Goal: Book appointment/travel/reservation

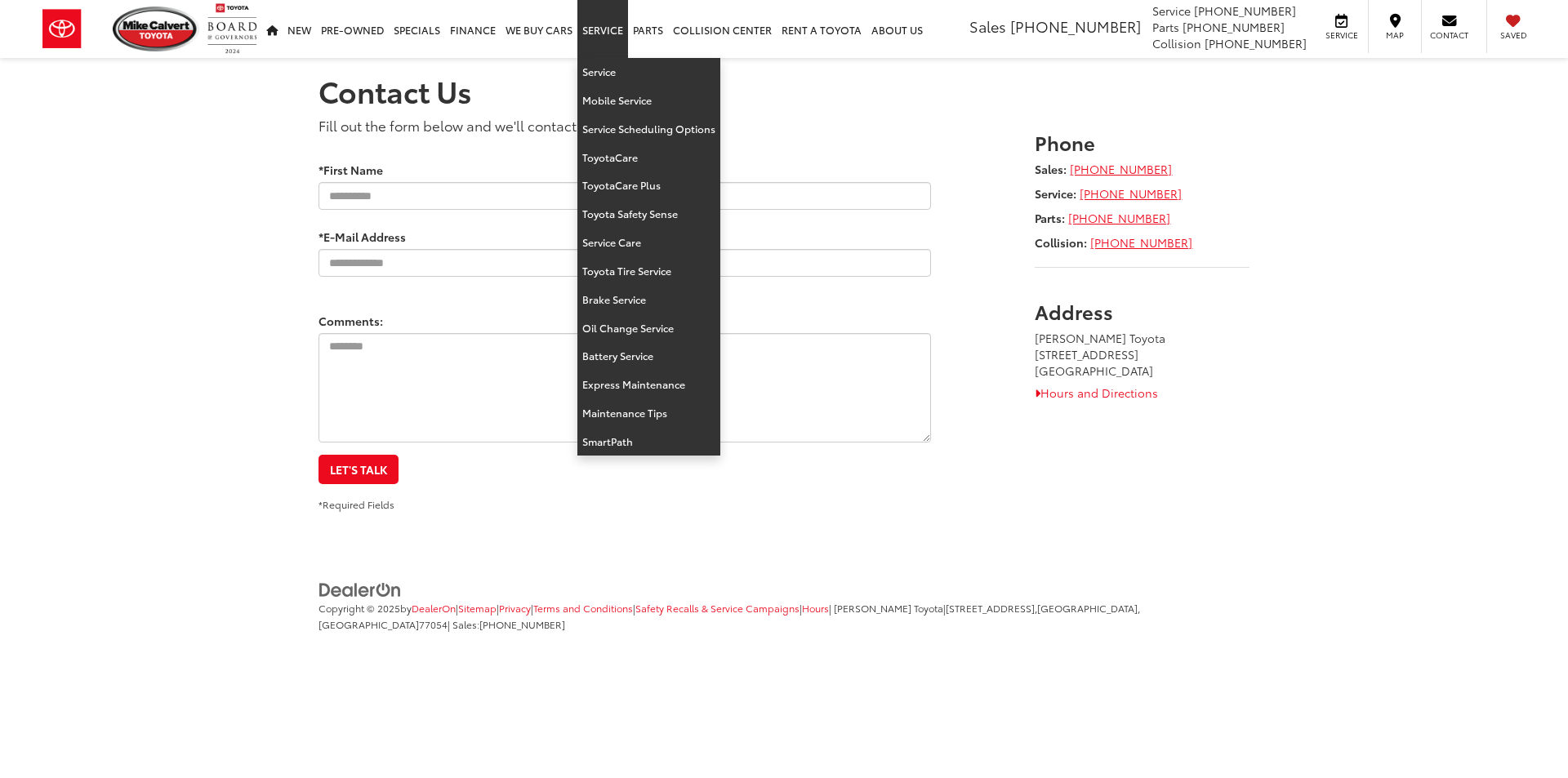
click at [588, 32] on link "Service" at bounding box center [602, 29] width 50 height 58
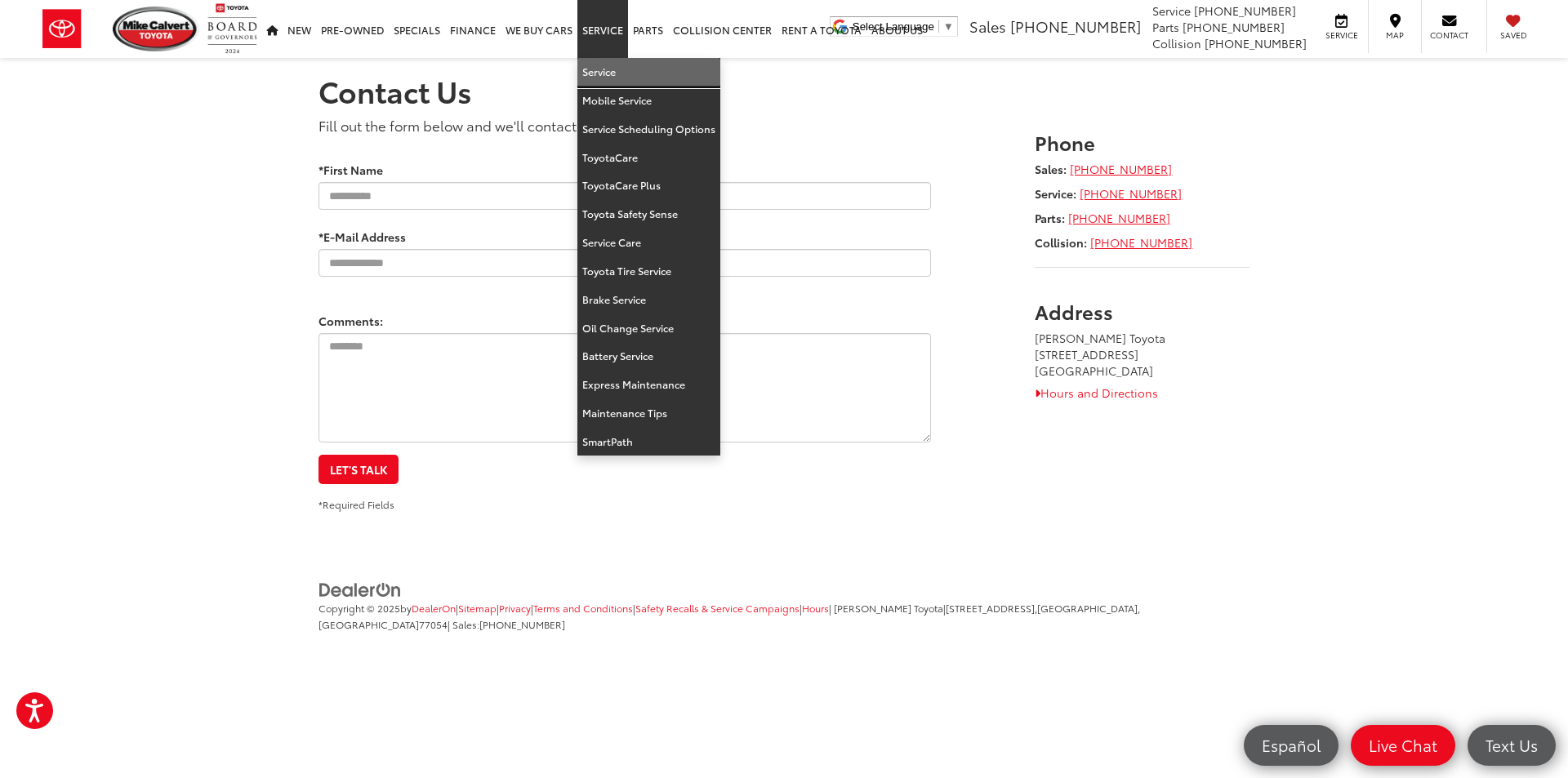
click at [622, 70] on link "Service" at bounding box center [649, 72] width 143 height 29
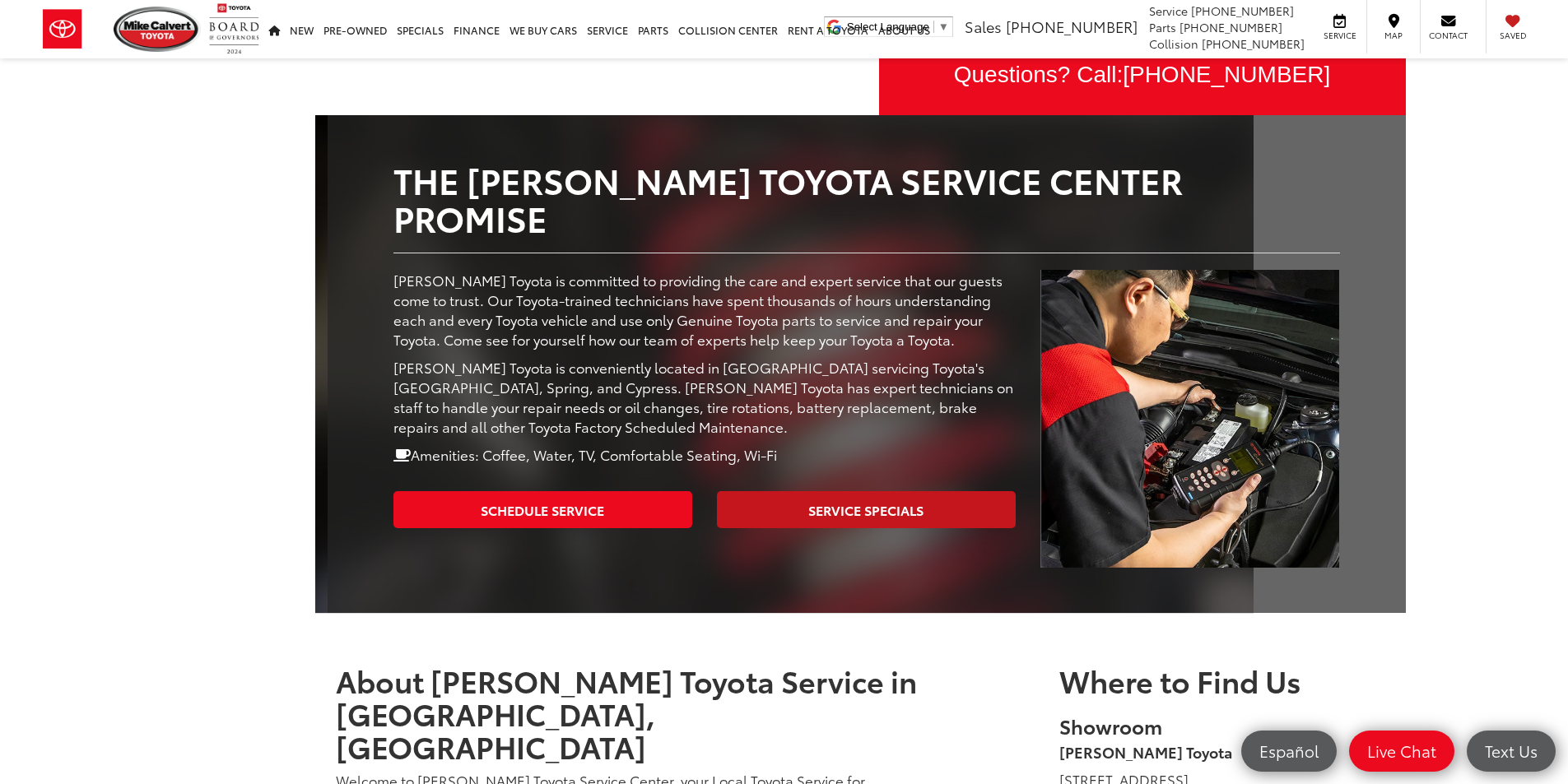
scroll to position [164, 0]
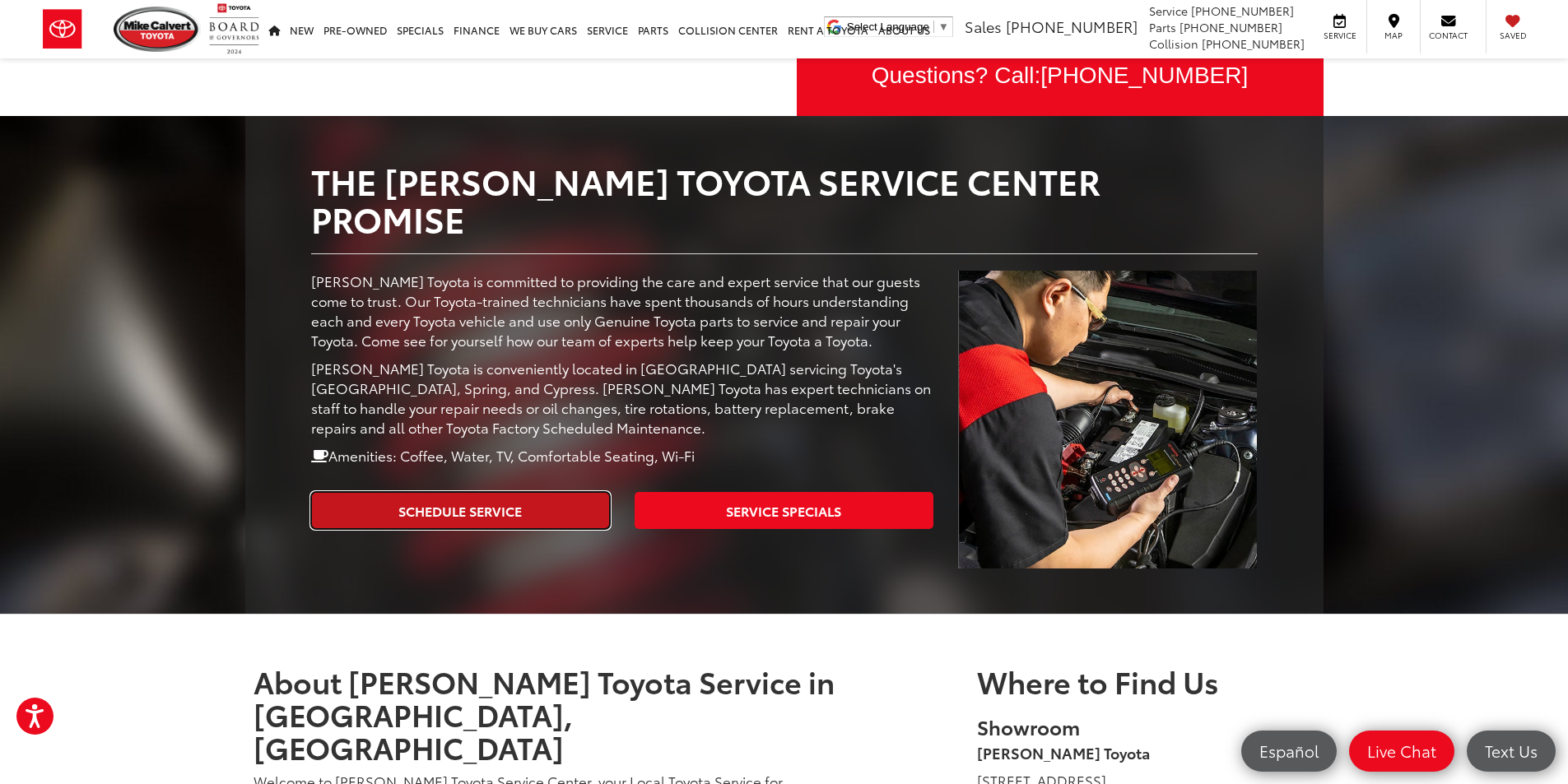
click at [538, 492] on link "Schedule Service" at bounding box center [460, 510] width 299 height 37
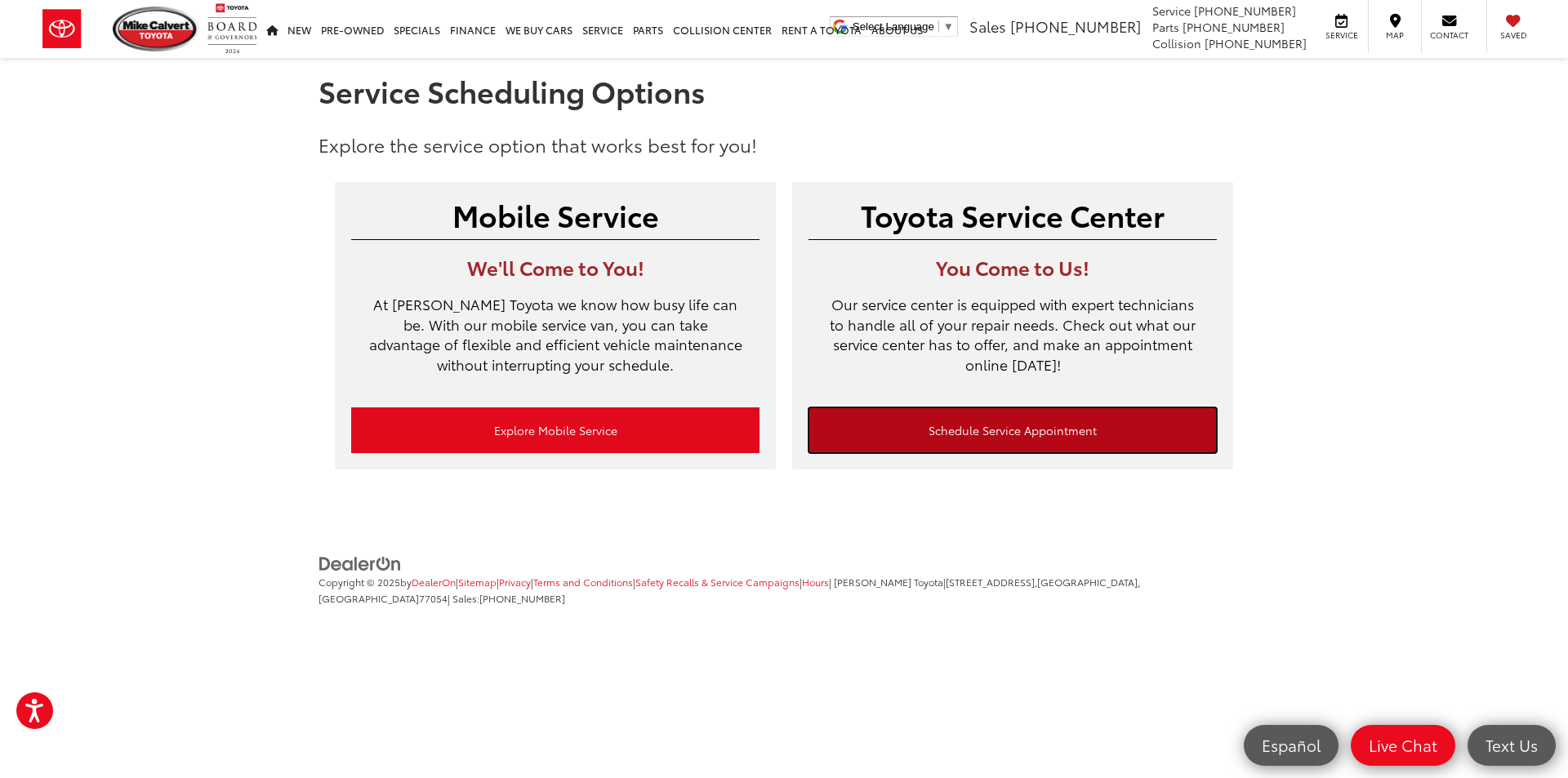
click at [903, 441] on link "Schedule Service Appointment" at bounding box center [1012, 430] width 409 height 46
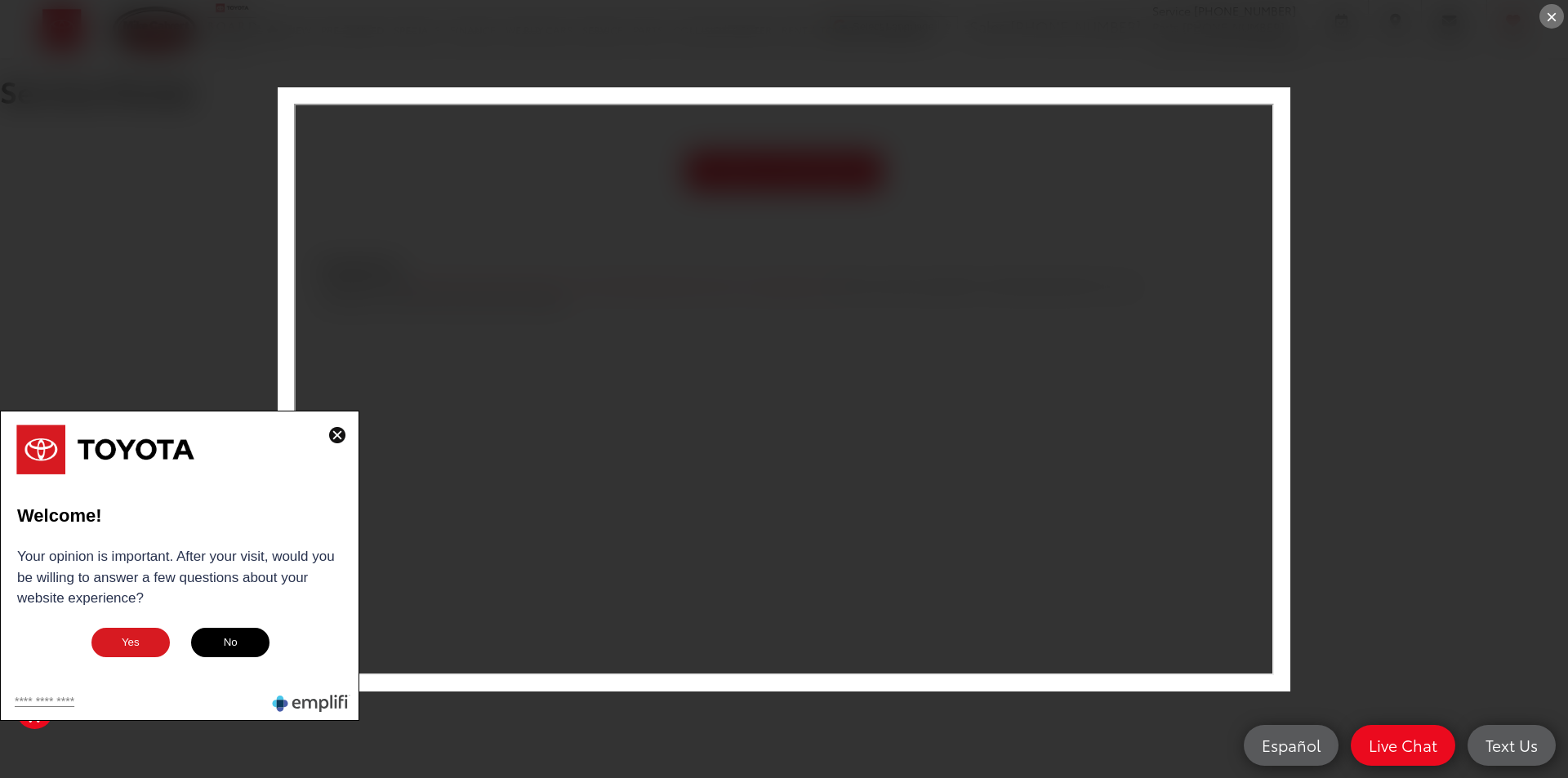
click at [136, 641] on button "Yes" at bounding box center [131, 642] width 82 height 33
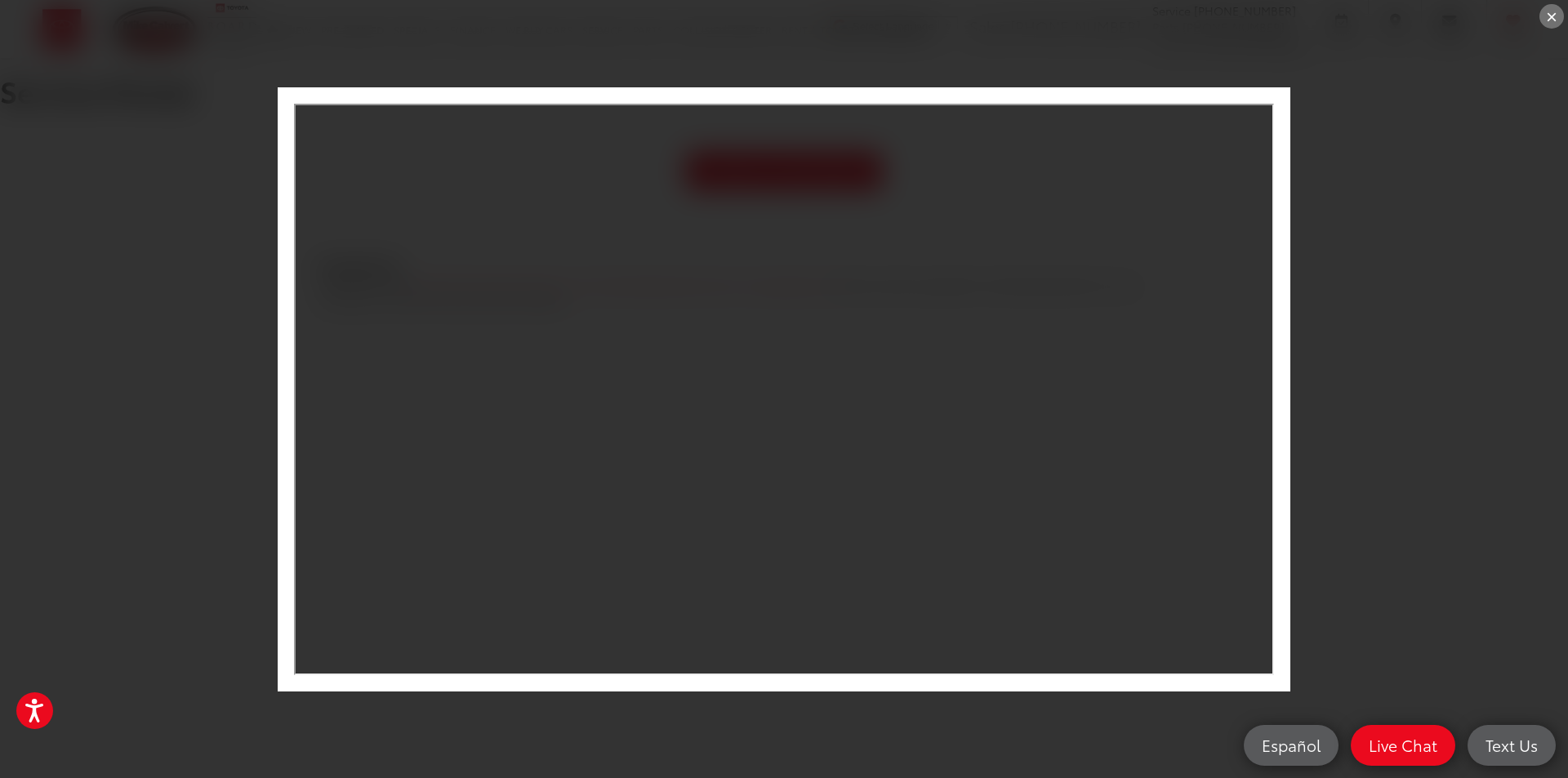
click at [1334, 235] on div "×" at bounding box center [784, 389] width 1568 height 778
click at [1542, 17] on div "×" at bounding box center [1551, 16] width 24 height 24
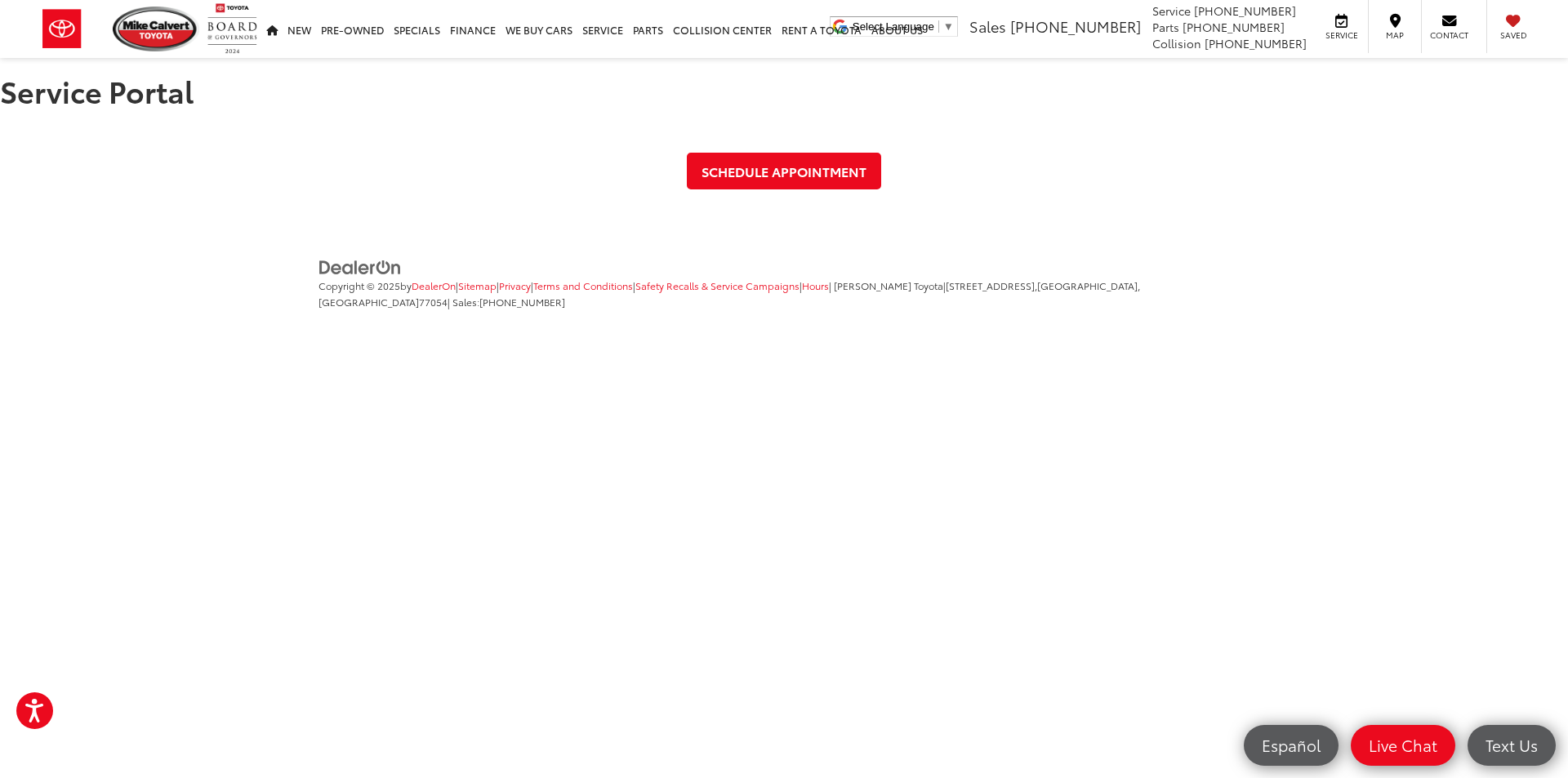
click at [1343, 285] on footer "Copyright © 2025 by DealerOn | Sitemap | Privacy | Terms and Conditions | Safet…" at bounding box center [784, 297] width 1568 height 123
click at [1185, 260] on ul "Copyright © 2025 by DealerOn | Sitemap | Privacy | Terms and Conditions | Safet…" at bounding box center [782, 291] width 935 height 68
click at [1508, 21] on icon "My Saved Vehicles" at bounding box center [1513, 20] width 15 height 1
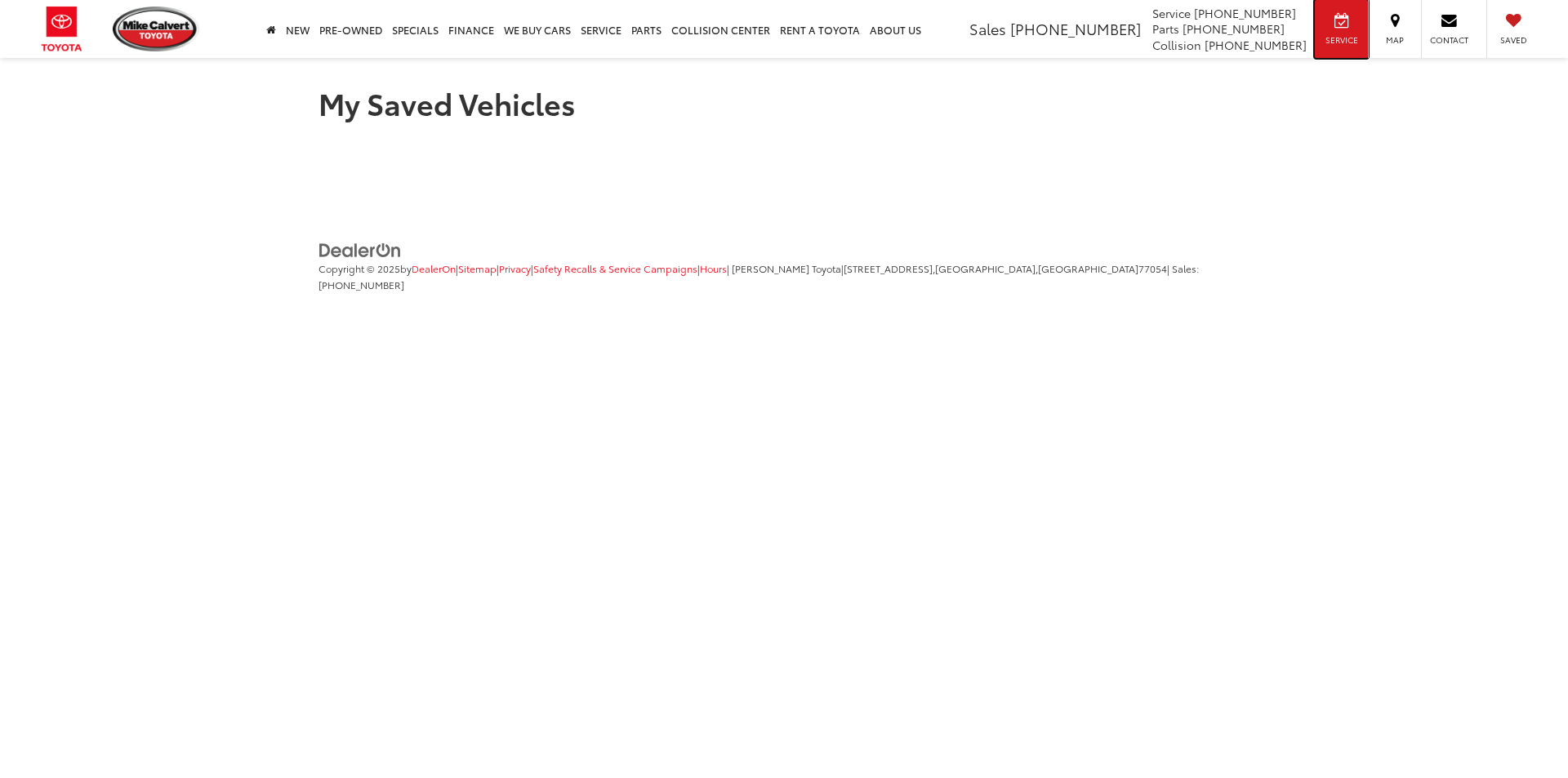
drag, startPoint x: 0, startPoint y: 0, endPoint x: 1350, endPoint y: 33, distance: 1350.4
click at [1350, 33] on div "Service" at bounding box center [1341, 29] width 53 height 58
